Goal: Task Accomplishment & Management: Manage account settings

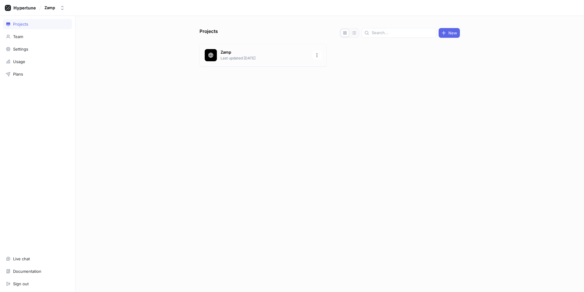
click at [243, 57] on p "Last updated [DATE]" at bounding box center [265, 57] width 88 height 5
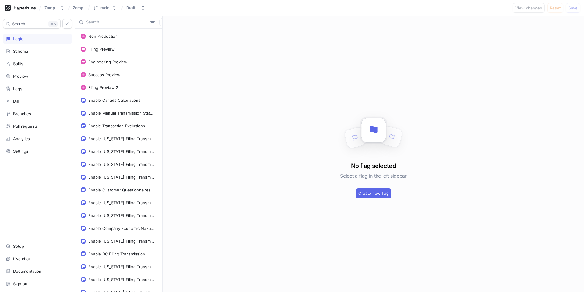
scroll to position [1, 0]
click at [117, 124] on div "Enable Transaction Exclusions" at bounding box center [116, 124] width 57 height 5
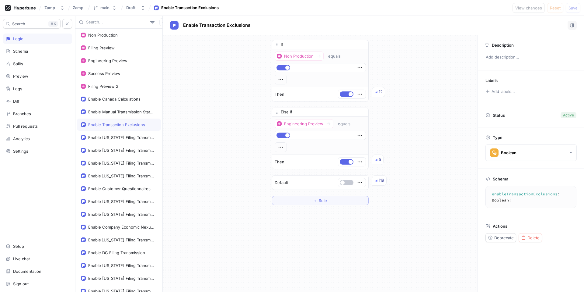
click at [393, 120] on div "If Non Production equals Then 12 Else If Engineering Preview equals Then 5 To p…" at bounding box center [320, 122] width 315 height 175
click at [360, 44] on icon "button" at bounding box center [362, 45] width 4 height 4
click at [361, 44] on icon "button" at bounding box center [361, 44] width 3 height 3
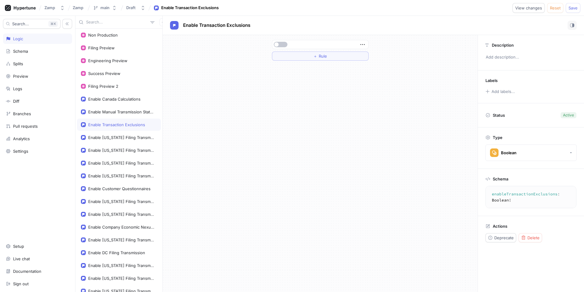
drag, startPoint x: 283, startPoint y: 43, endPoint x: 379, endPoint y: 39, distance: 95.6
click at [283, 43] on button "button" at bounding box center [281, 44] width 14 height 5
click at [573, 10] on span "Save" at bounding box center [573, 8] width 9 height 4
